Goal: Task Accomplishment & Management: Manage account settings

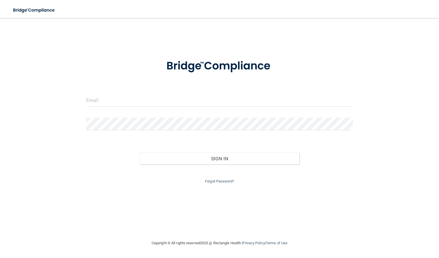
click at [217, 91] on form "Invalid email/password. You don't have permission to access that page. Sign In …" at bounding box center [219, 118] width 266 height 133
click at [217, 95] on input "email" at bounding box center [219, 100] width 266 height 13
type input "[EMAIL_ADDRESS][DOMAIN_NAME]"
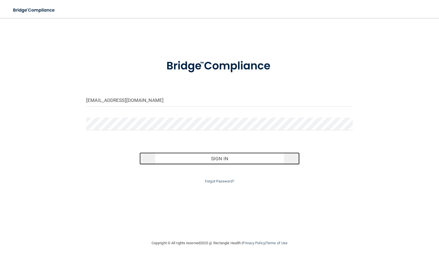
click at [213, 164] on button "Sign In" at bounding box center [219, 158] width 160 height 12
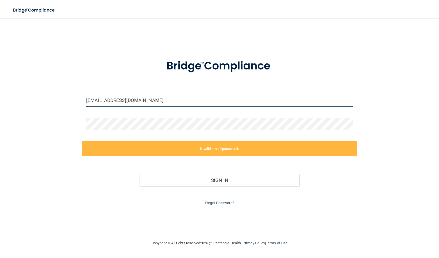
click at [201, 102] on input "[EMAIL_ADDRESS][DOMAIN_NAME]" at bounding box center [219, 100] width 266 height 13
drag, startPoint x: 172, startPoint y: 101, endPoint x: 67, endPoint y: 96, distance: 104.7
click at [70, 95] on div "[EMAIL_ADDRESS][DOMAIN_NAME] Invalid email/password. You don't have permission …" at bounding box center [219, 129] width 416 height 210
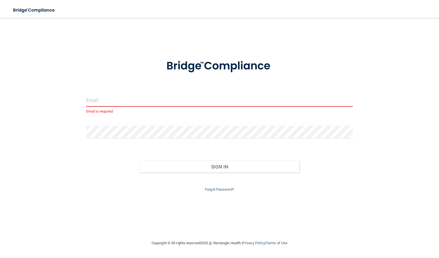
click at [192, 99] on input "email" at bounding box center [219, 100] width 266 height 13
type input "[EMAIL_ADDRESS][DOMAIN_NAME]"
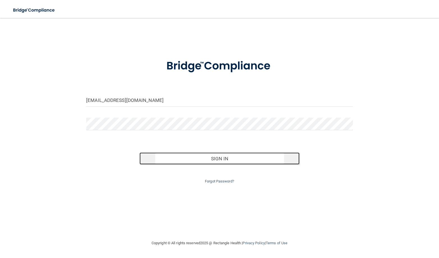
click at [207, 159] on button "Sign In" at bounding box center [219, 158] width 160 height 12
